Goal: Task Accomplishment & Management: Use online tool/utility

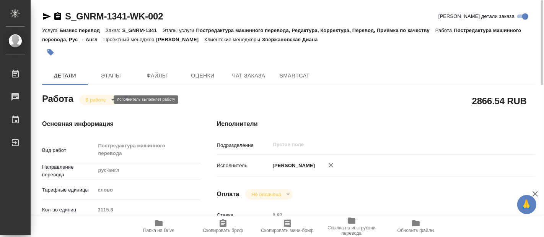
click at [106, 102] on body "🙏 .cls-1 fill:#fff; AWATERA Fadeeva Elena Работы 0 Чаты График Выйти S_GNRM-134…" at bounding box center [272, 118] width 544 height 237
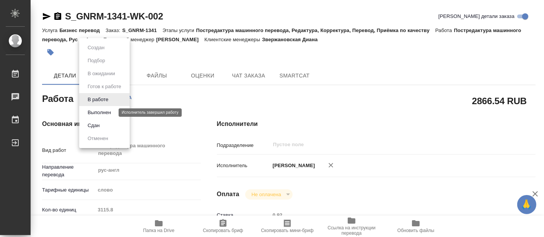
click at [100, 112] on button "Выполнен" at bounding box center [99, 113] width 28 height 8
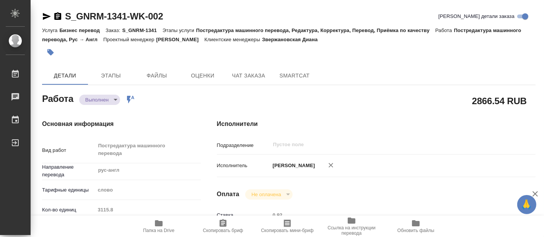
type textarea "x"
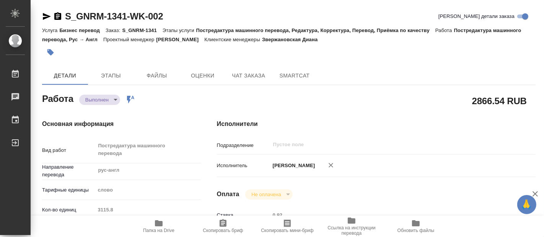
type textarea "x"
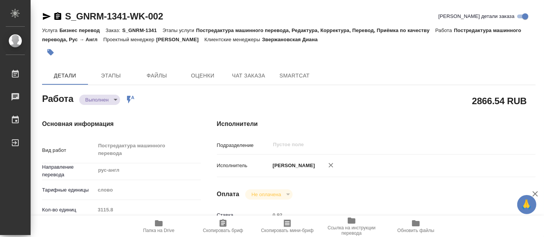
type textarea "x"
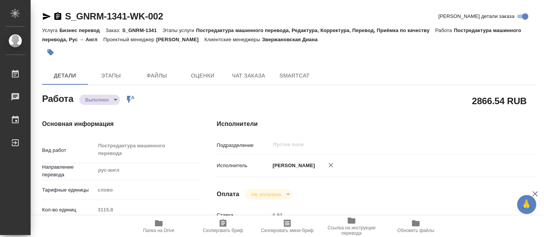
type textarea "x"
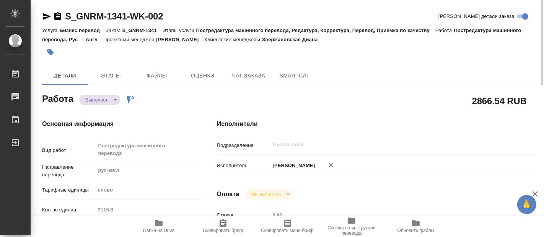
click at [153, 226] on span "Папка на Drive" at bounding box center [158, 226] width 55 height 15
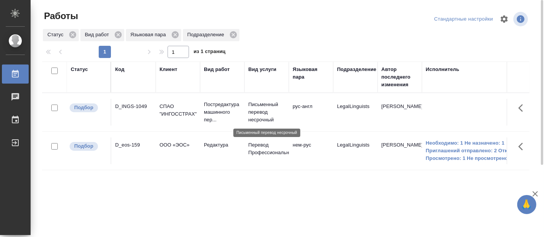
click at [259, 109] on p "Письменный перевод несрочный" at bounding box center [266, 112] width 37 height 23
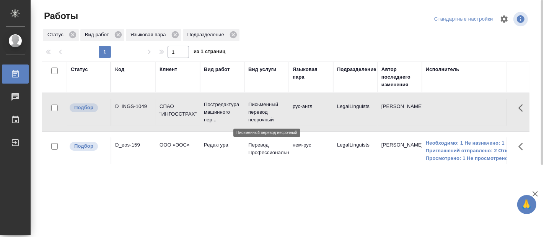
click at [259, 109] on p "Письменный перевод несрочный" at bounding box center [266, 112] width 37 height 23
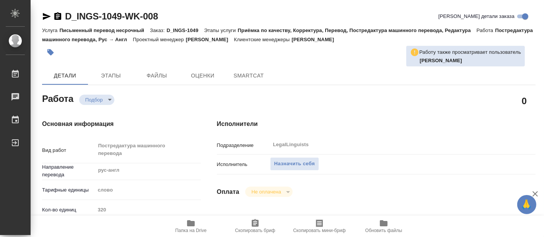
type textarea "x"
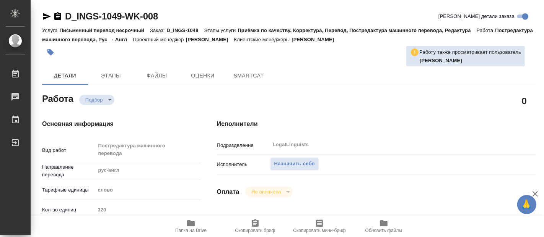
type textarea "x"
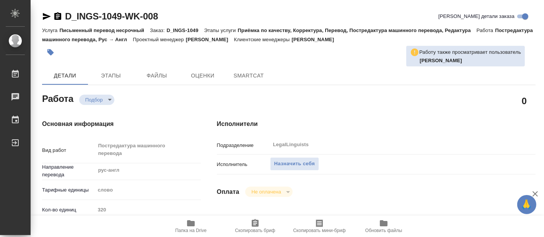
type textarea "x"
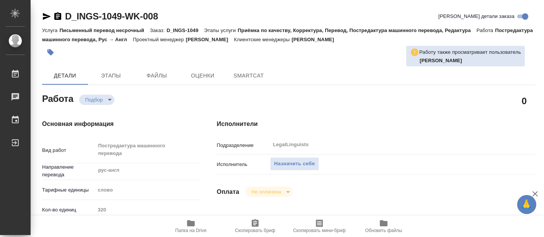
type textarea "x"
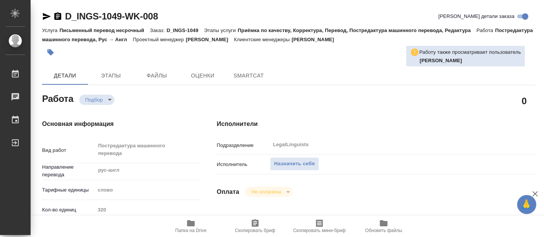
type textarea "x"
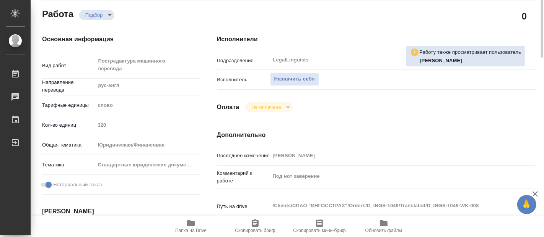
type textarea "x"
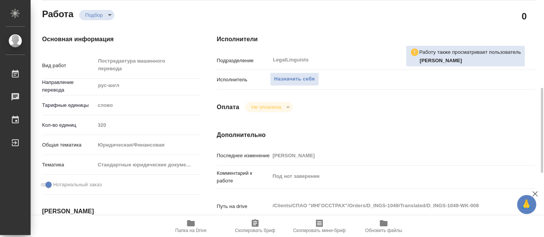
scroll to position [127, 0]
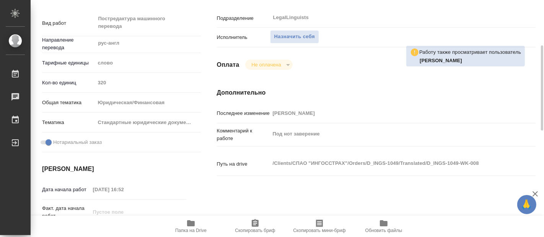
type textarea "x"
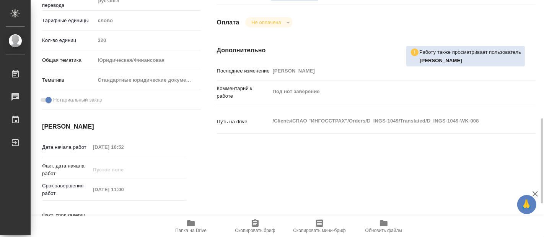
scroll to position [212, 0]
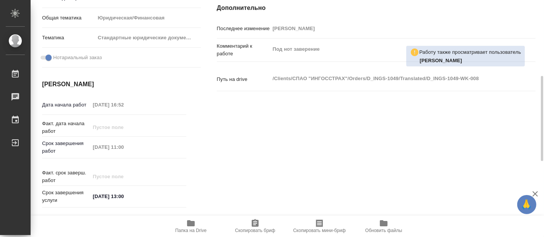
click at [193, 227] on icon "button" at bounding box center [190, 223] width 9 height 9
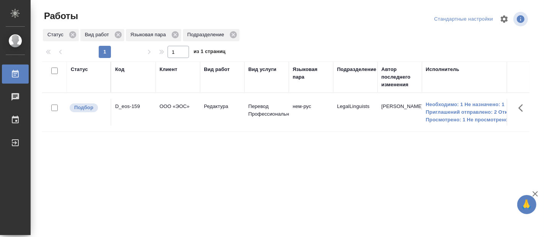
click at [83, 196] on div "Статус Код Клиент Вид работ Вид услуги Языковая пара Подразделение Автор послед…" at bounding box center [285, 199] width 487 height 275
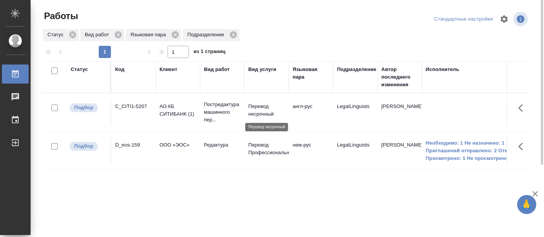
click at [258, 109] on p "Перевод несрочный" at bounding box center [266, 110] width 37 height 15
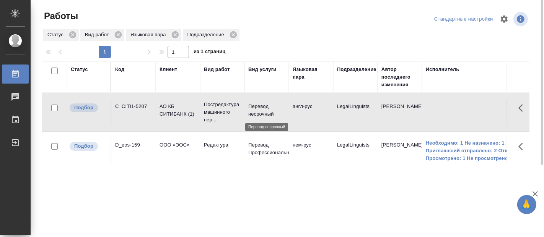
click at [258, 109] on p "Перевод несрочный" at bounding box center [266, 110] width 37 height 15
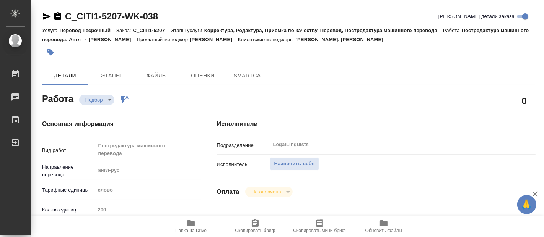
type textarea "x"
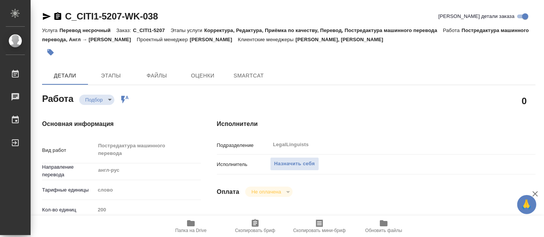
type textarea "x"
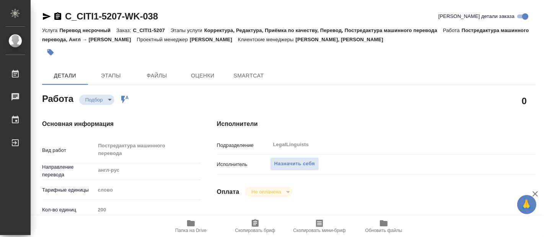
type textarea "x"
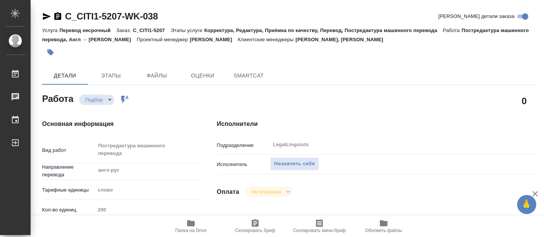
type textarea "x"
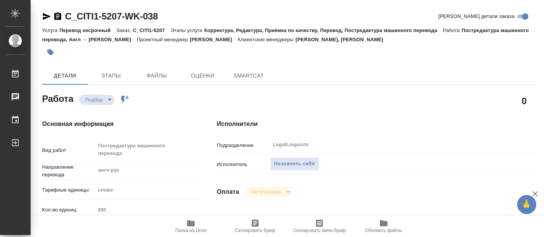
type textarea "x"
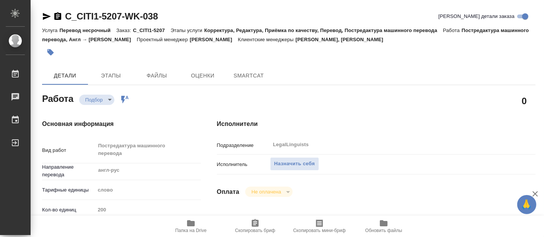
type textarea "x"
